Goal: Check status

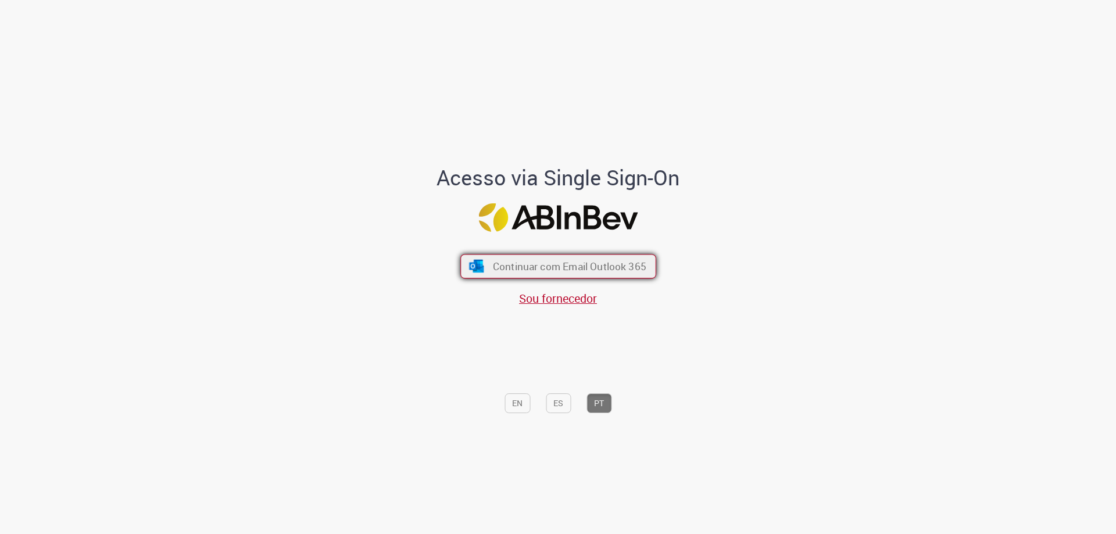
click at [533, 264] on span "Continuar com Email Outlook 365" at bounding box center [568, 266] width 153 height 13
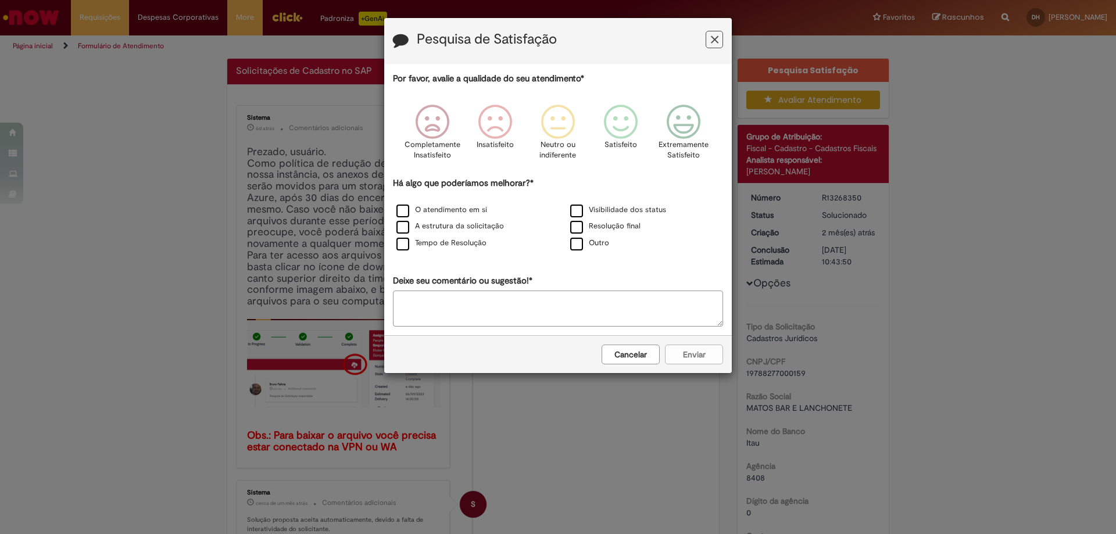
click at [109, 162] on div "Pesquisa de Satisfação Por favor, avalie a qualidade do seu atendimento* Comple…" at bounding box center [558, 267] width 1116 height 534
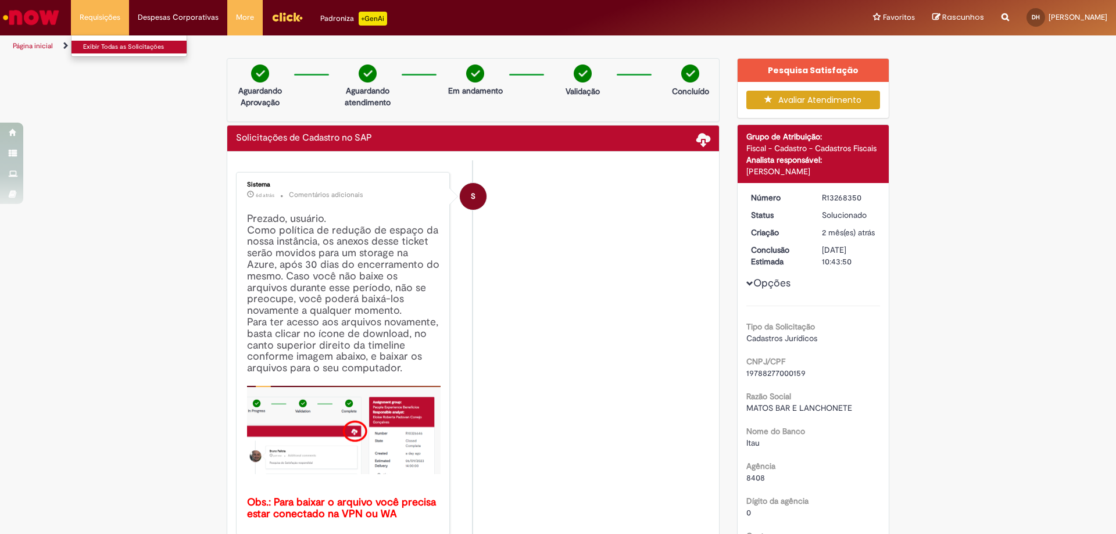
click at [119, 44] on link "Exibir Todas as Solicitações" at bounding box center [136, 47] width 128 height 13
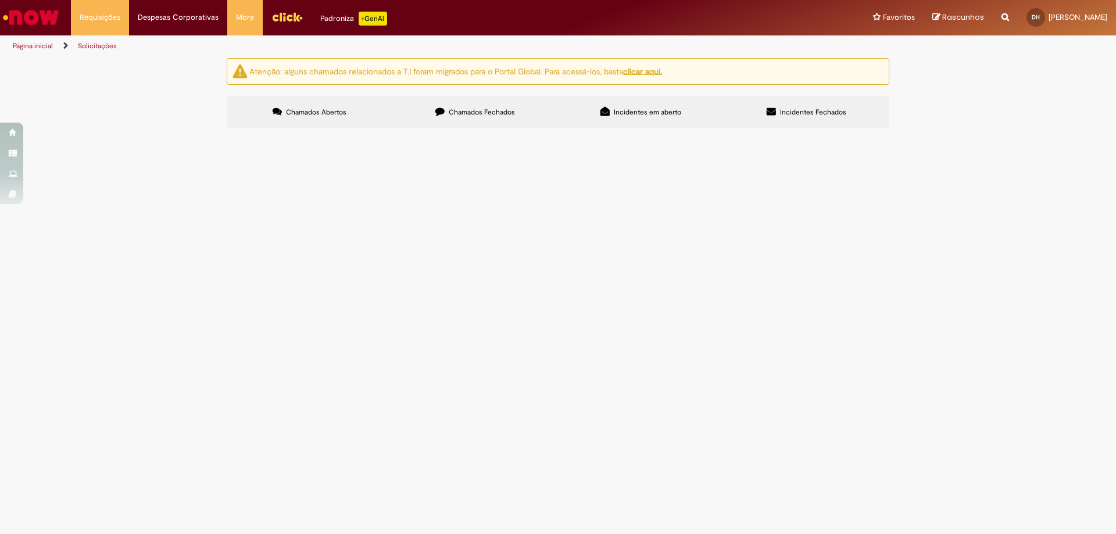
click at [477, 94] on div "Atenção: alguns chamados relacionados a T.I foram migrados para o Portal Global…" at bounding box center [558, 94] width 680 height 73
click at [483, 102] on label "Chamados Fechados" at bounding box center [475, 111] width 166 height 31
click at [652, 111] on span "Incidentes em aberto" at bounding box center [647, 112] width 67 height 9
click at [517, 117] on label "Chamados Fechados" at bounding box center [475, 111] width 166 height 31
